Goal: Navigation & Orientation: Find specific page/section

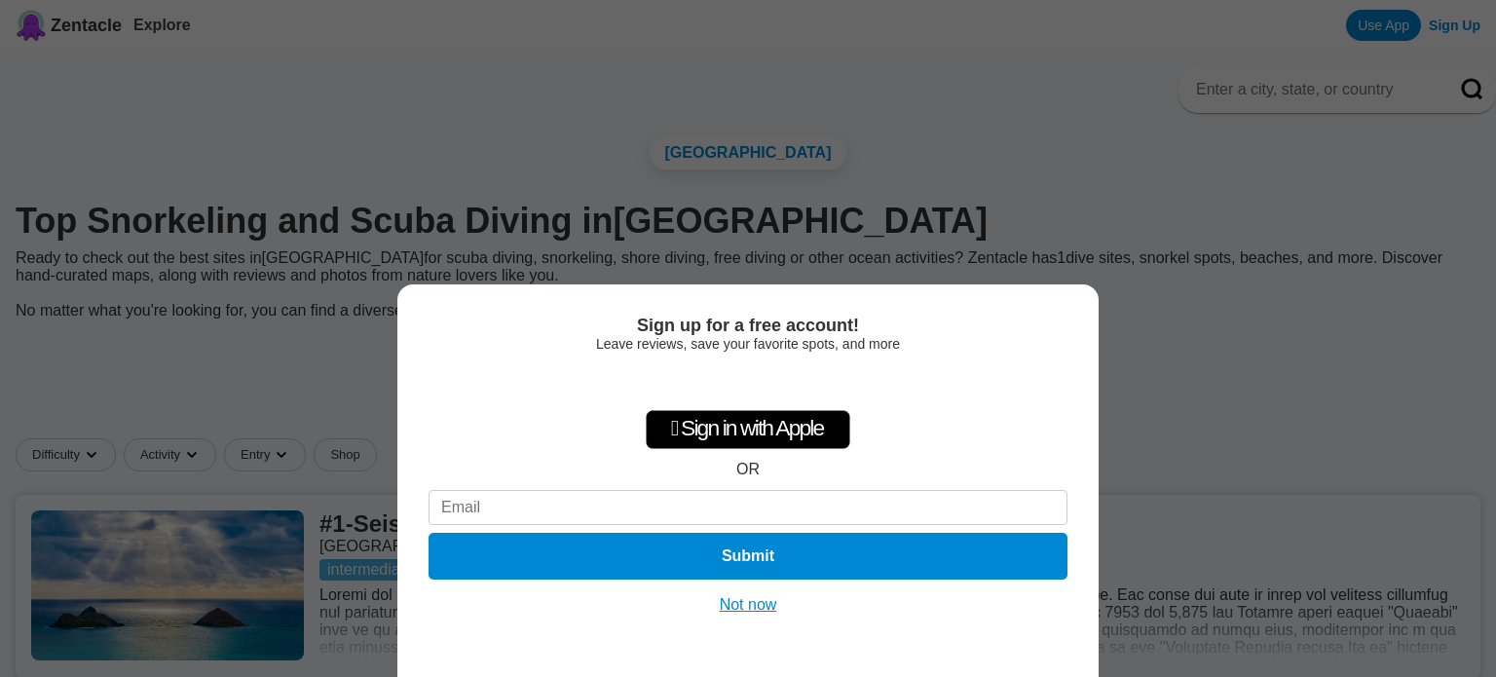
click at [759, 601] on button "Not now" at bounding box center [748, 604] width 69 height 19
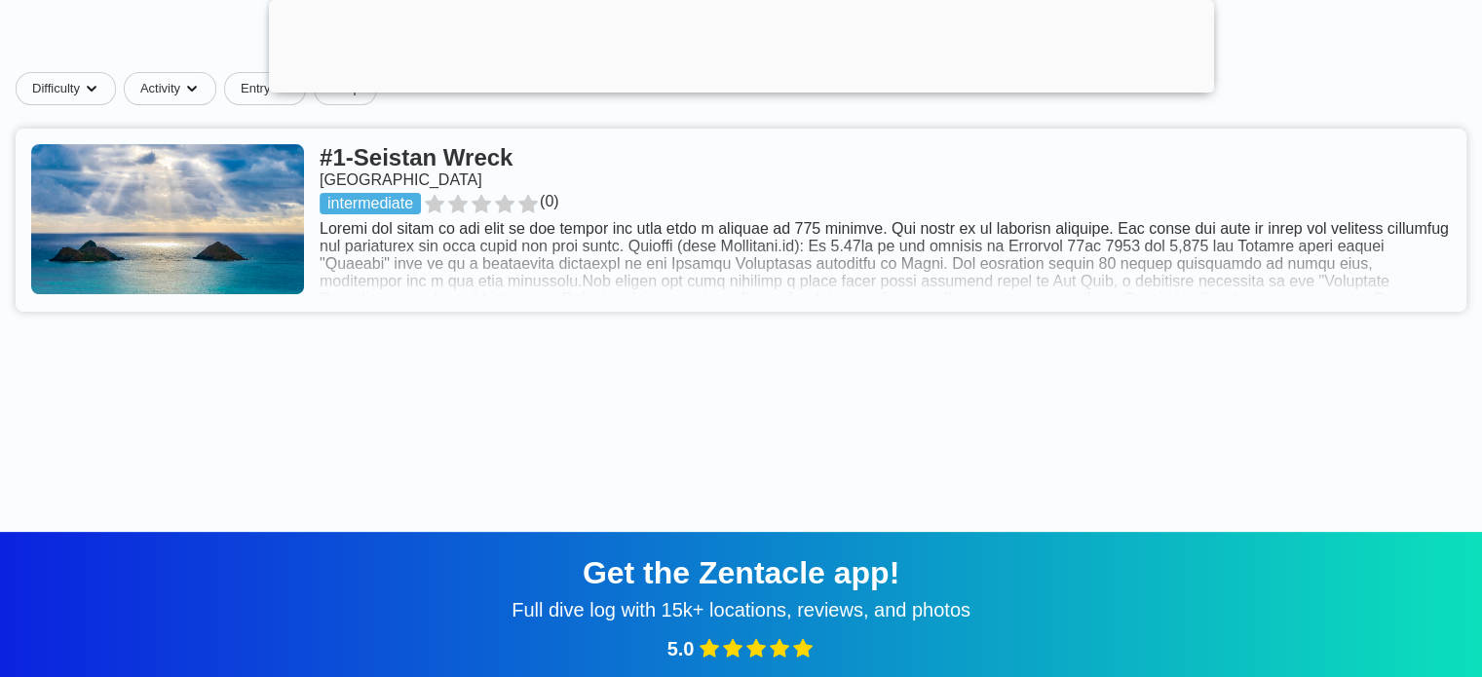
scroll to position [485, 0]
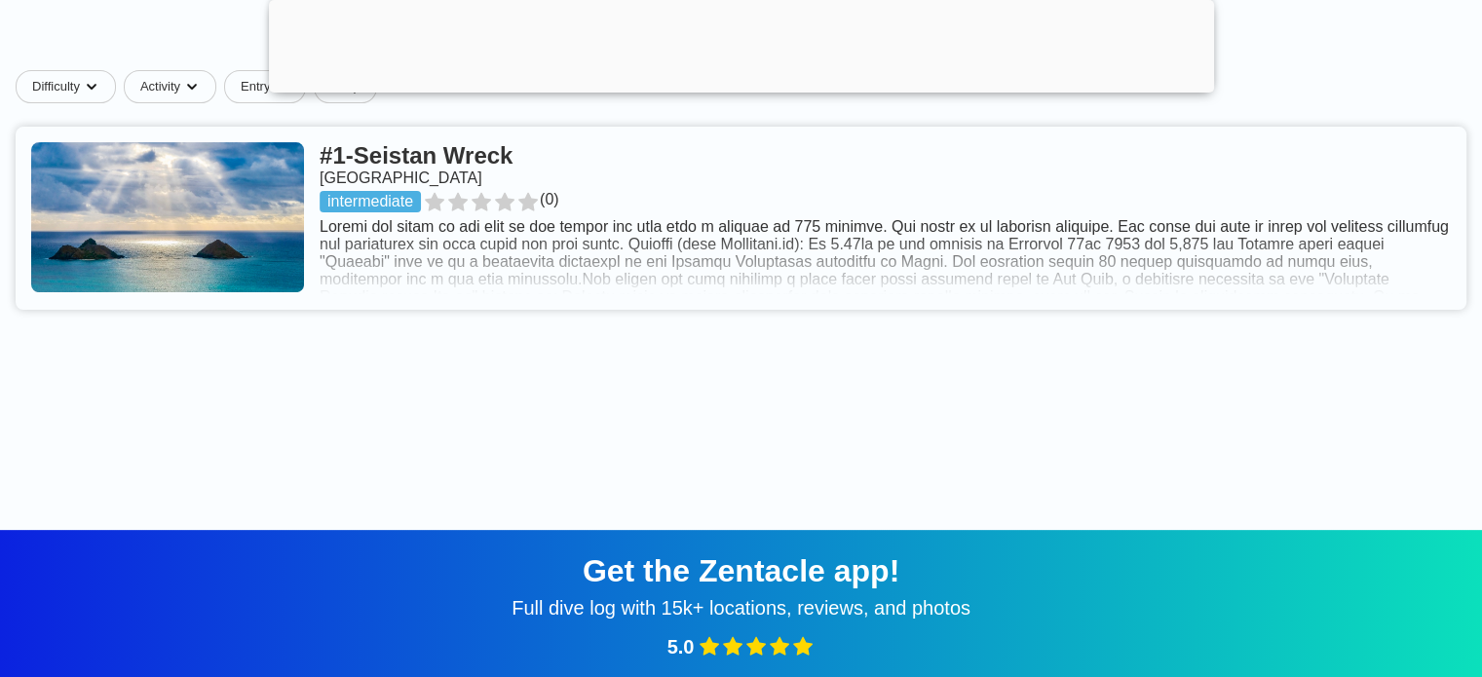
click at [512, 208] on link at bounding box center [741, 218] width 1451 height 183
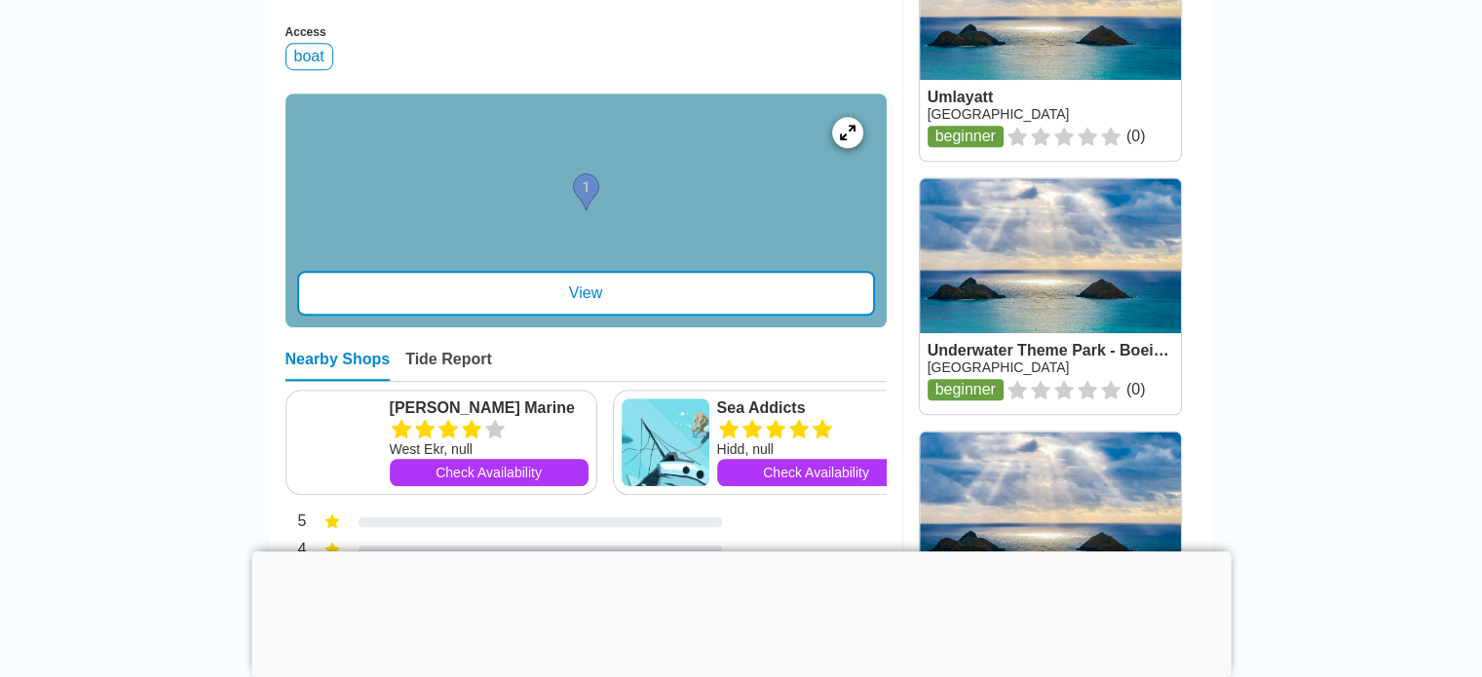
scroll to position [1327, 0]
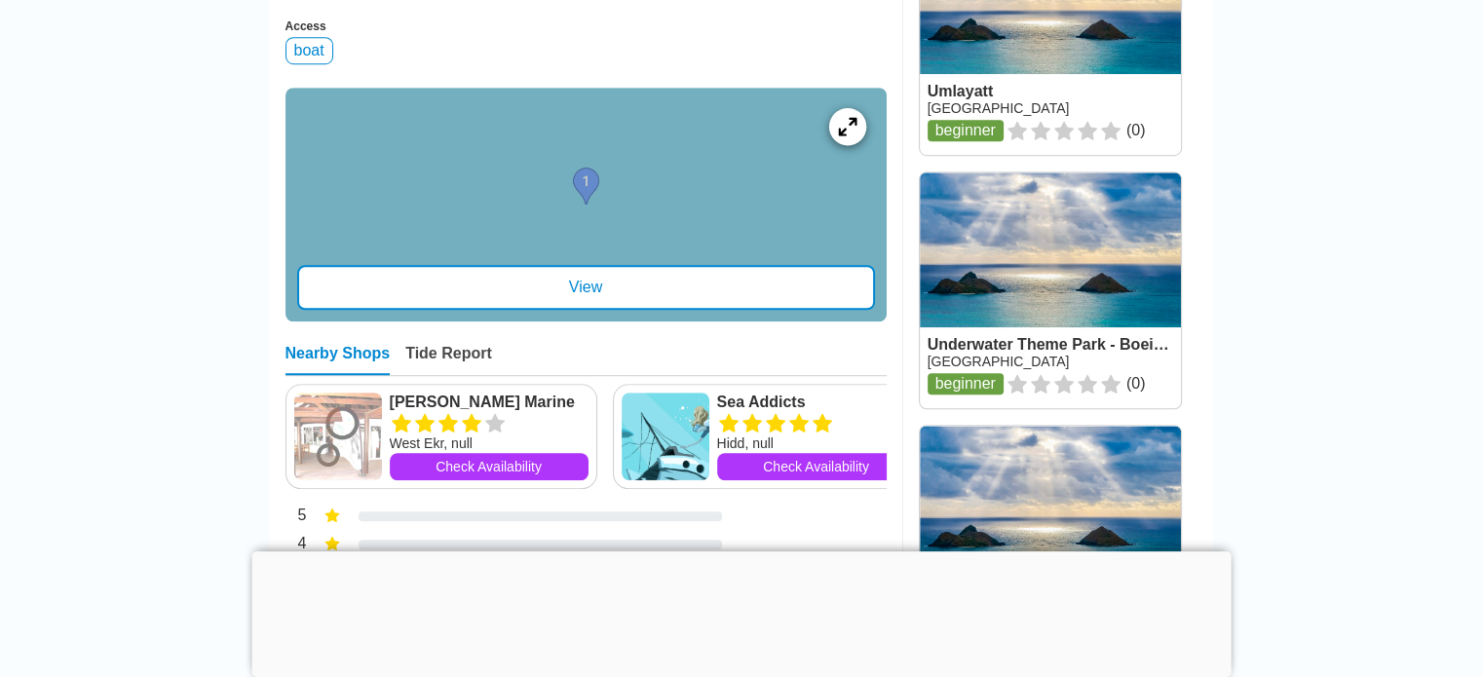
click at [844, 135] on icon at bounding box center [847, 126] width 19 height 19
click at [591, 300] on div "View" at bounding box center [586, 287] width 578 height 45
click at [840, 135] on icon at bounding box center [847, 126] width 19 height 19
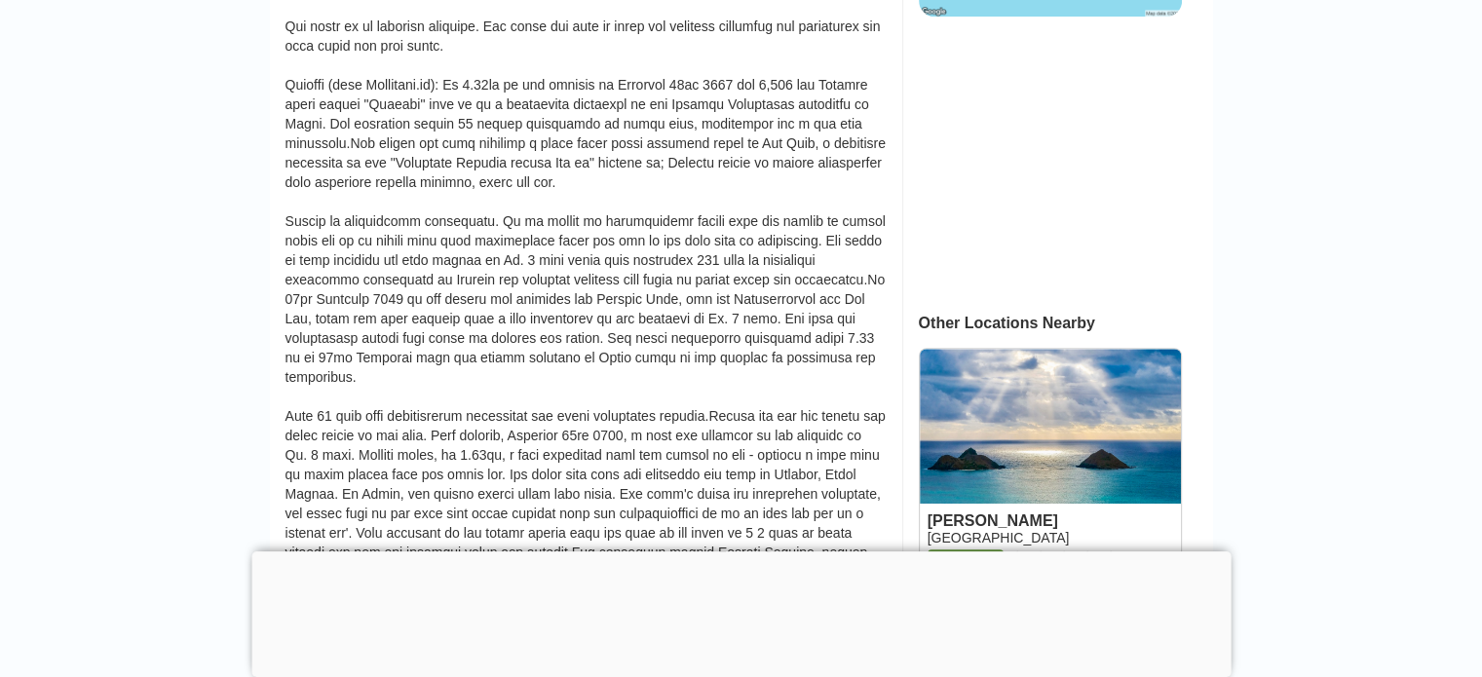
scroll to position [0, 0]
